Goal: Task Accomplishment & Management: Manage account settings

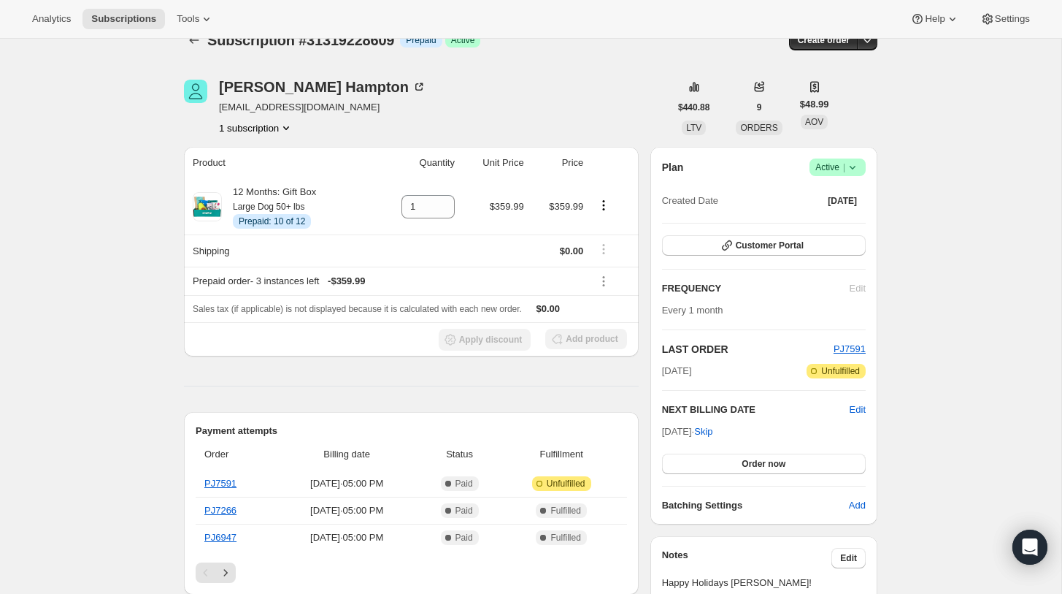
scroll to position [28, 0]
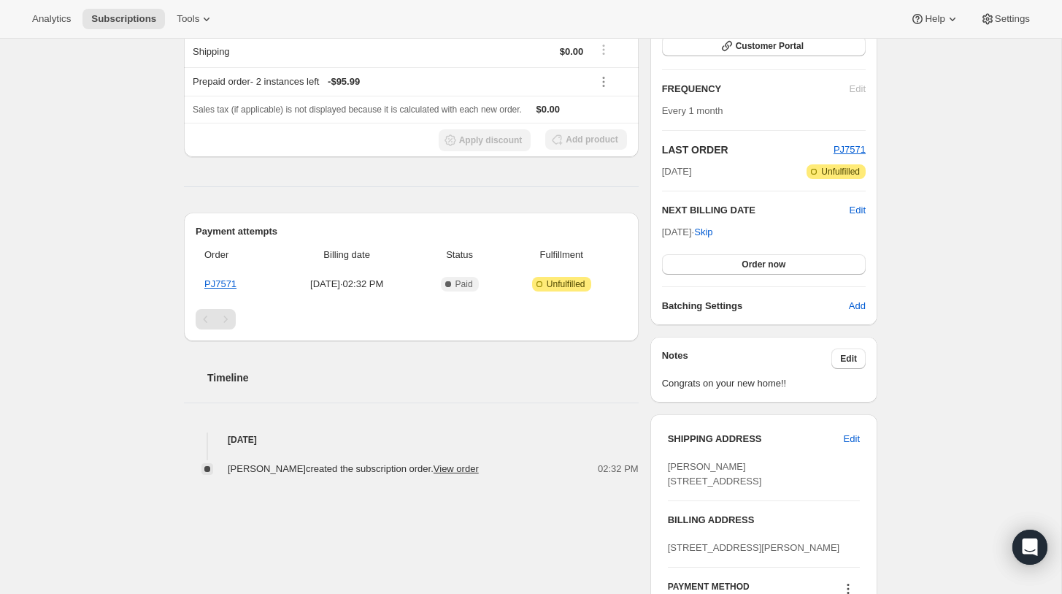
scroll to position [226, 0]
drag, startPoint x: 663, startPoint y: 385, endPoint x: 826, endPoint y: 385, distance: 163.5
click at [827, 385] on span "Congrats on your new home!!" at bounding box center [764, 382] width 204 height 15
copy span "Congrats on your new home!!"
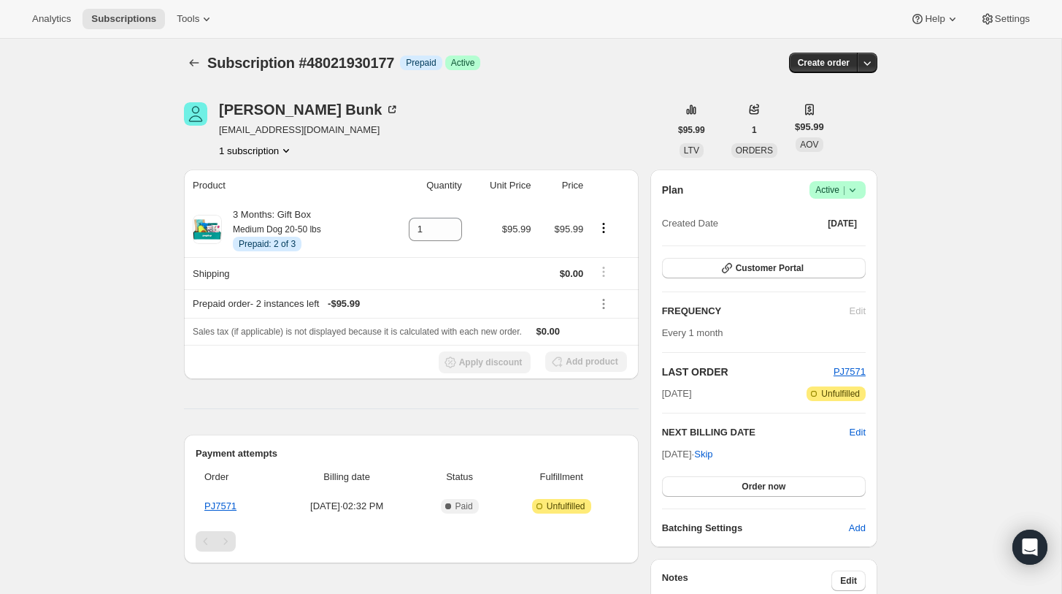
scroll to position [0, 0]
